Goal: Obtain resource: Download file/media

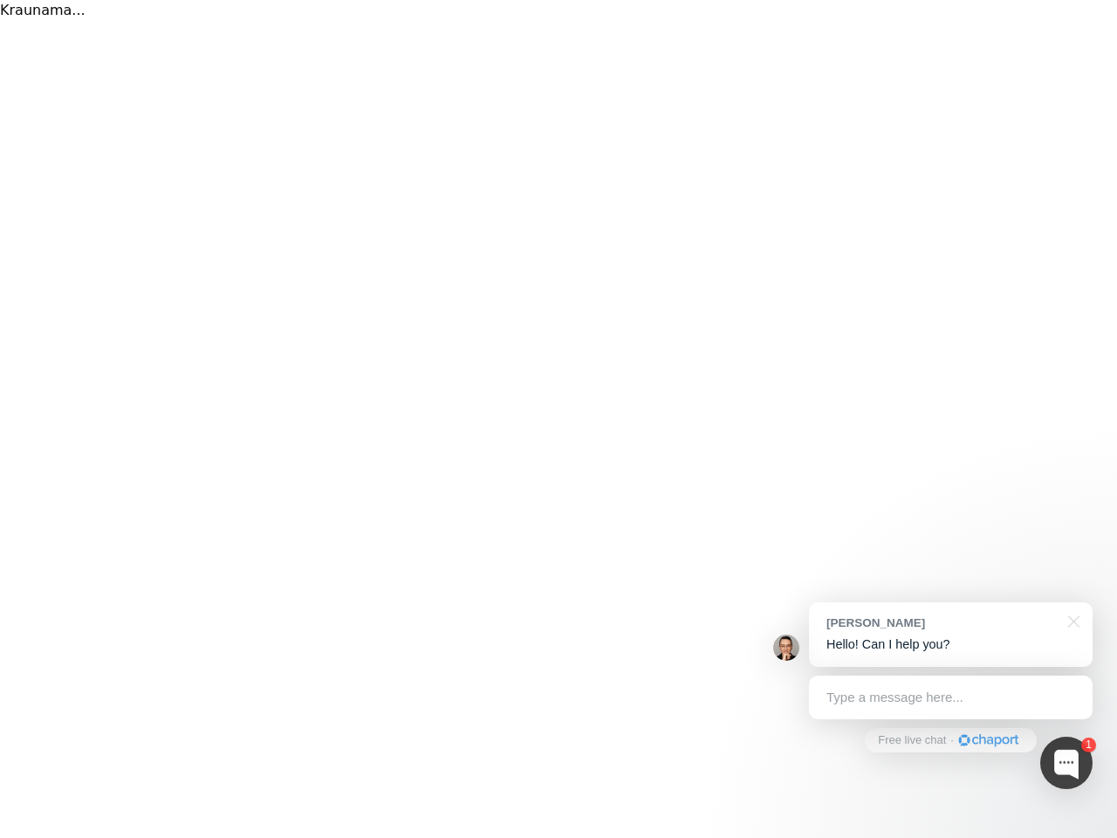
click at [559, 419] on div "Kraunama..." at bounding box center [558, 419] width 1117 height 838
click at [1066, 763] on div at bounding box center [1066, 763] width 52 height 52
click at [950, 634] on div "[PERSON_NAME] Hello! Can I help you?" at bounding box center [951, 634] width 284 height 65
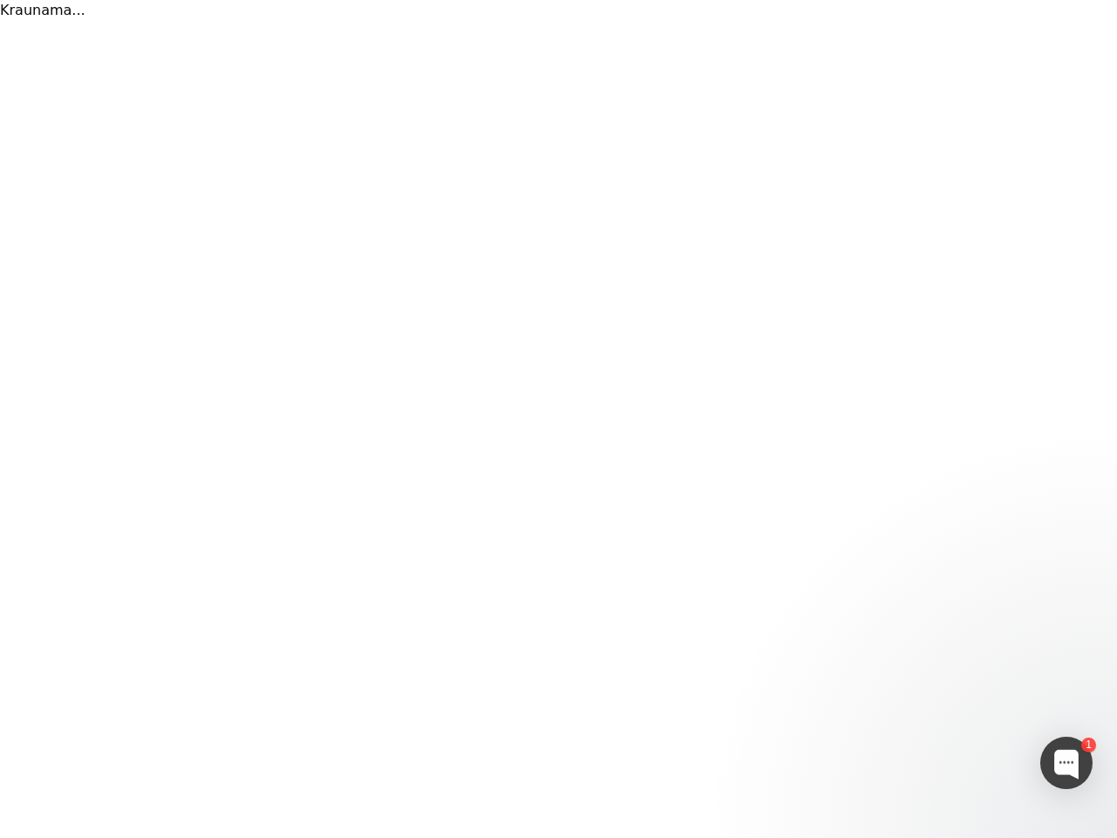
click at [1071, 620] on div at bounding box center [928, 445] width 327 height 582
click at [950, 697] on div at bounding box center [928, 562] width 327 height 348
